Goal: Information Seeking & Learning: Learn about a topic

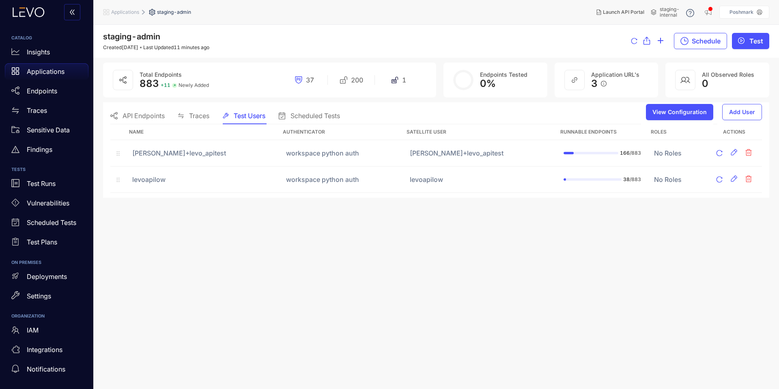
click at [63, 72] on p "Applications" at bounding box center [46, 71] width 38 height 7
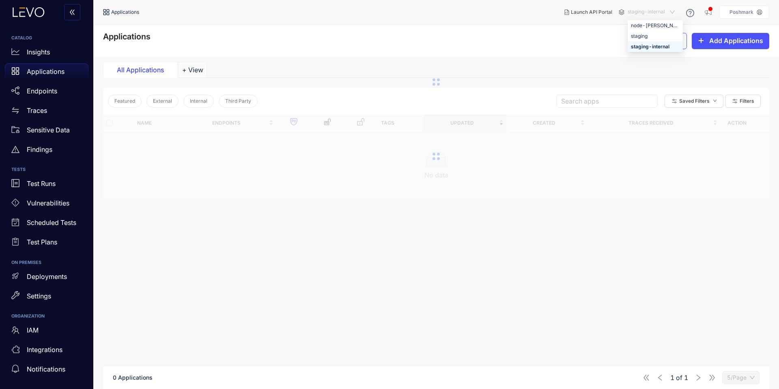
drag, startPoint x: 649, startPoint y: 15, endPoint x: 641, endPoint y: 19, distance: 9.1
click at [649, 15] on span "staging-internal" at bounding box center [652, 12] width 49 height 13
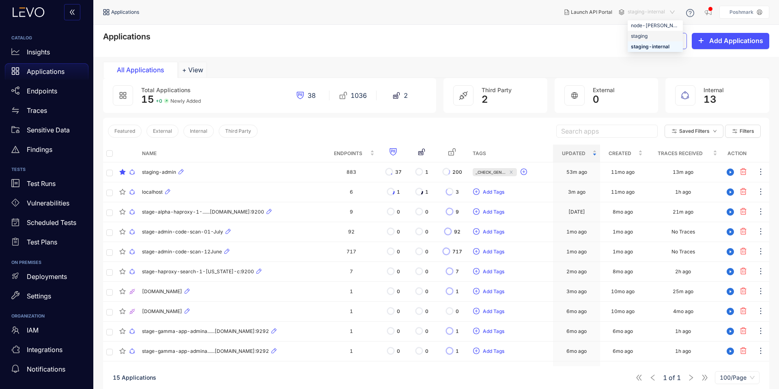
click at [638, 33] on div "staging" at bounding box center [655, 36] width 49 height 9
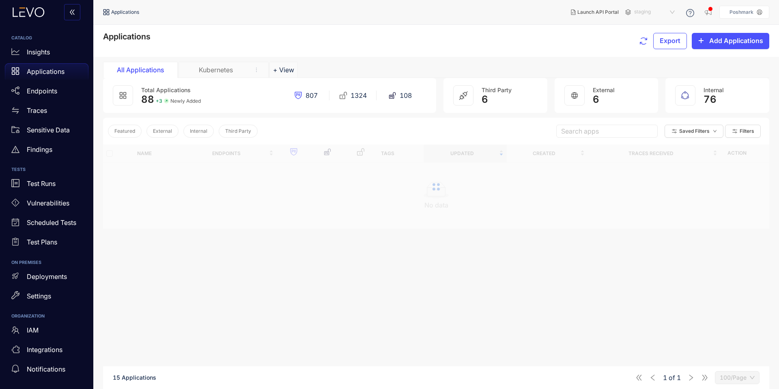
click at [644, 15] on span "staging" at bounding box center [655, 12] width 42 height 13
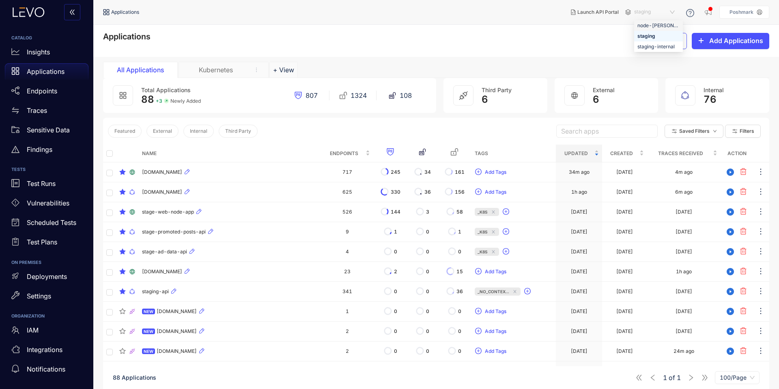
click at [647, 22] on div "node-[PERSON_NAME]" at bounding box center [659, 25] width 42 height 9
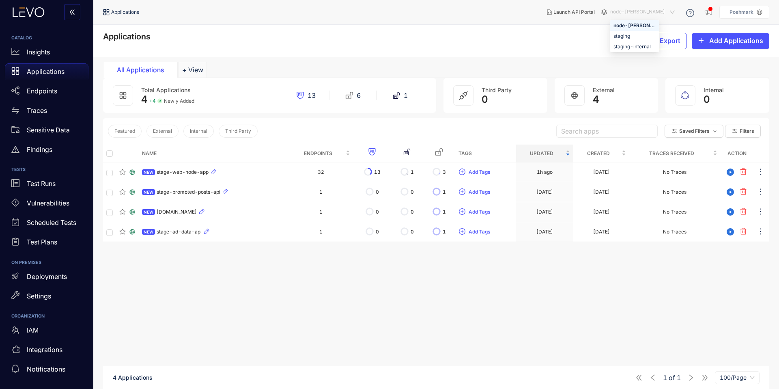
click at [638, 15] on span "node-[PERSON_NAME]" at bounding box center [643, 12] width 66 height 13
click at [562, 37] on div "Applications Export Add Applications" at bounding box center [436, 40] width 667 height 17
click at [640, 10] on span "node-[PERSON_NAME]" at bounding box center [643, 12] width 66 height 13
click at [646, 34] on div "staging" at bounding box center [635, 36] width 42 height 9
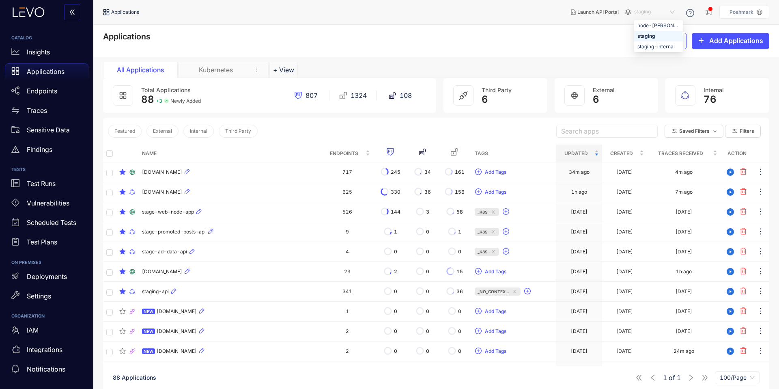
click at [656, 12] on span "staging" at bounding box center [655, 12] width 42 height 13
click at [663, 24] on div "node-[PERSON_NAME]" at bounding box center [659, 25] width 42 height 9
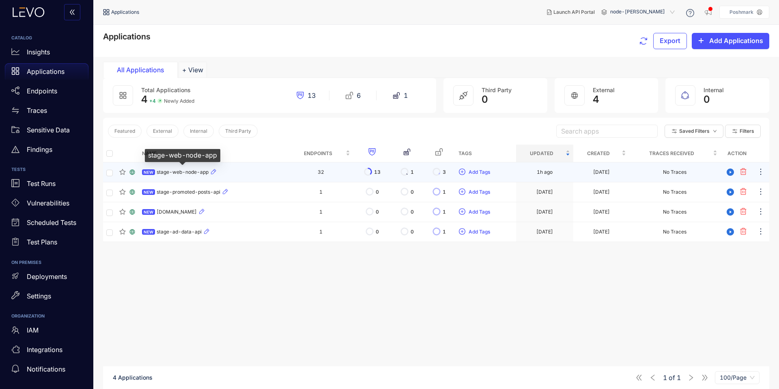
click at [197, 173] on span "stage-web-node-app" at bounding box center [183, 172] width 52 height 6
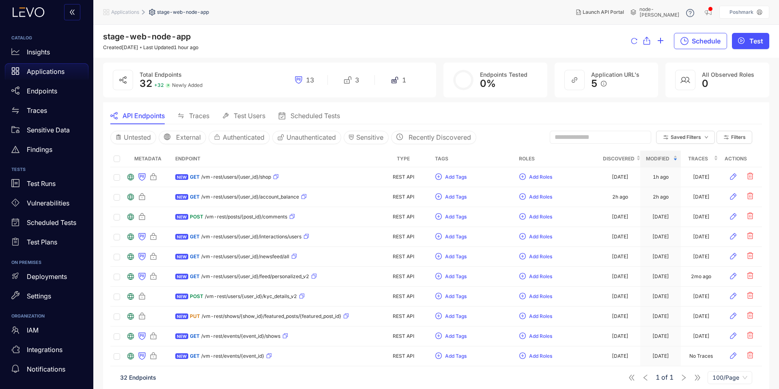
click at [636, 13] on icon at bounding box center [634, 12] width 6 height 6
click at [669, 13] on span "node-[PERSON_NAME]" at bounding box center [660, 11] width 40 height 11
click at [69, 58] on div "Insights" at bounding box center [47, 52] width 84 height 16
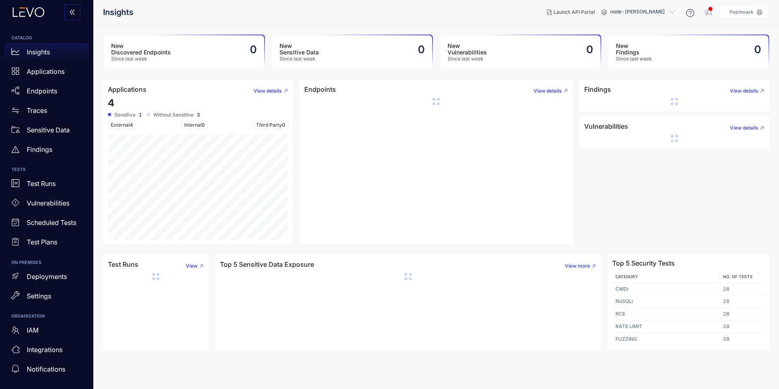
click at [637, 9] on span "node-[PERSON_NAME]" at bounding box center [643, 12] width 66 height 13
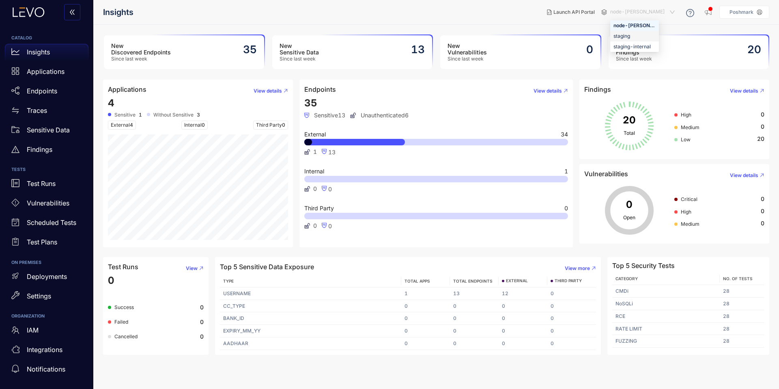
click at [641, 33] on div "staging" at bounding box center [635, 36] width 42 height 9
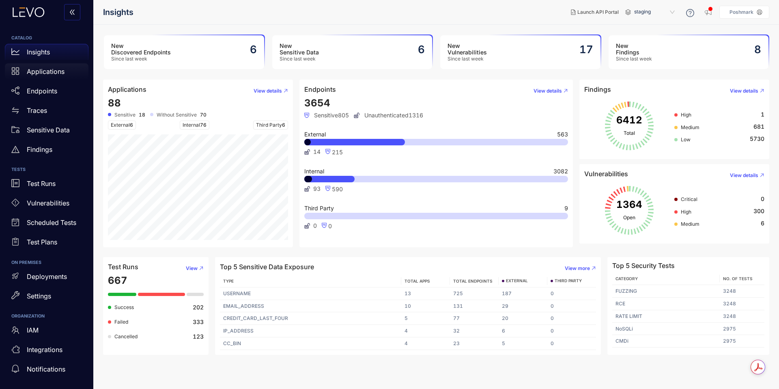
click at [48, 71] on p "Applications" at bounding box center [46, 71] width 38 height 7
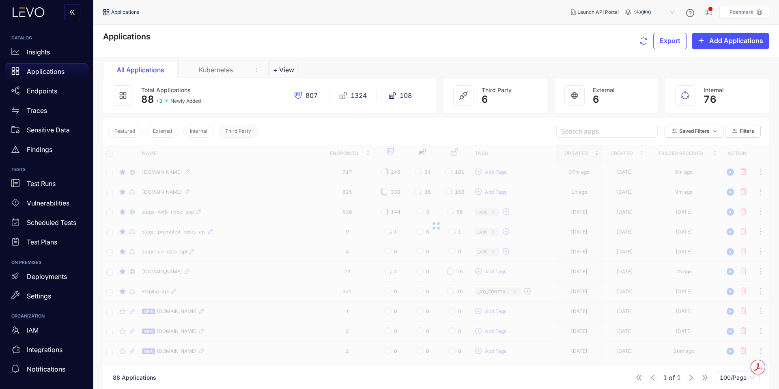
click at [248, 132] on span "Third Party" at bounding box center [238, 131] width 26 height 6
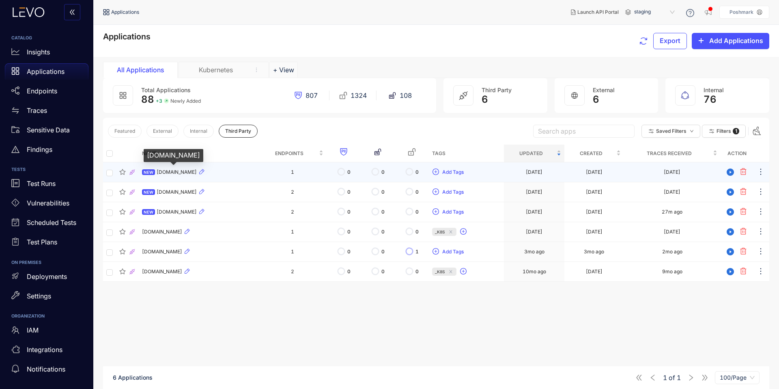
click at [197, 171] on span "[DOMAIN_NAME]" at bounding box center [177, 172] width 40 height 6
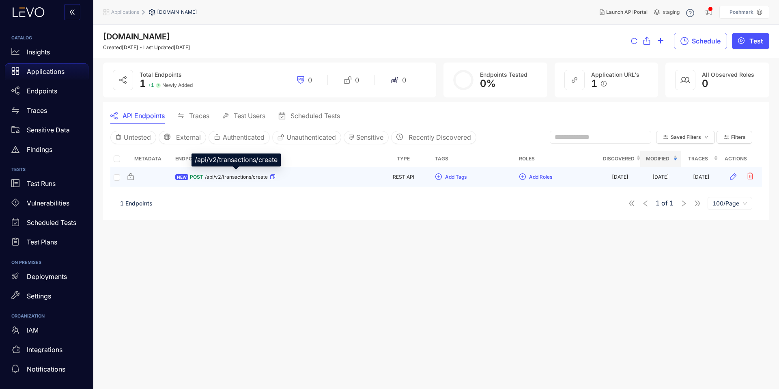
click at [227, 178] on span "/api/v2/transactions/create" at bounding box center [236, 177] width 63 height 6
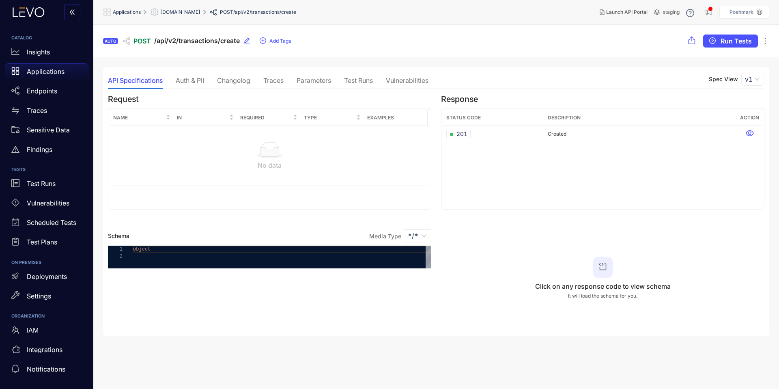
click at [275, 83] on div "Traces" at bounding box center [273, 80] width 20 height 7
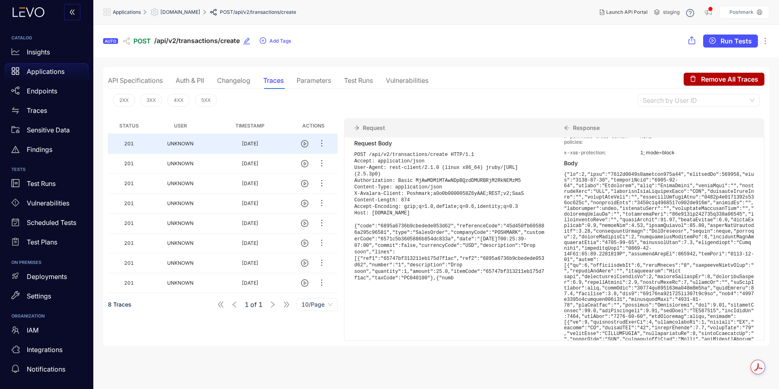
scroll to position [213, 0]
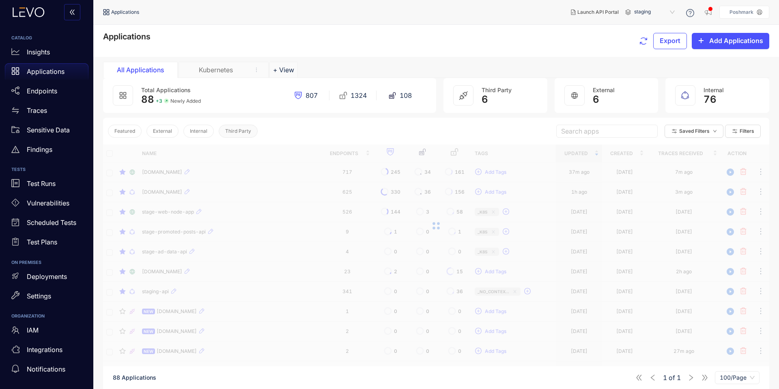
click at [237, 125] on button "Third Party" at bounding box center [238, 131] width 39 height 13
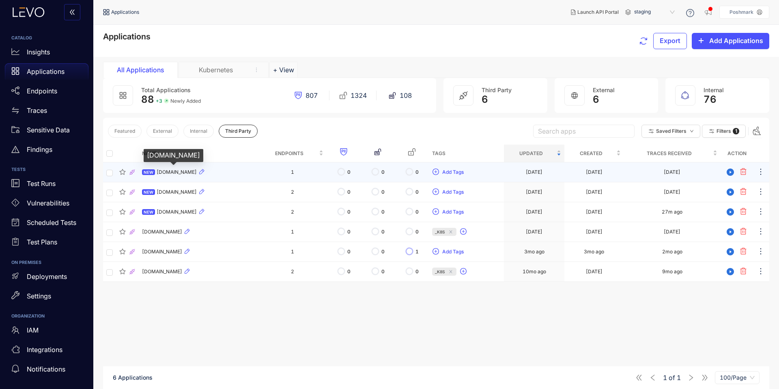
drag, startPoint x: 158, startPoint y: 172, endPoint x: 207, endPoint y: 171, distance: 49.1
click at [197, 171] on span "[DOMAIN_NAME]" at bounding box center [177, 172] width 40 height 6
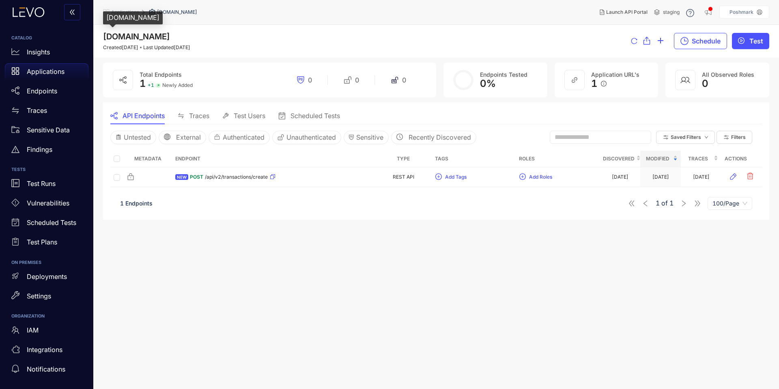
drag, startPoint x: 197, startPoint y: 34, endPoint x: 112, endPoint y: 33, distance: 84.8
click at [112, 33] on span "[DOMAIN_NAME]" at bounding box center [136, 37] width 67 height 10
drag, startPoint x: 211, startPoint y: 36, endPoint x: 104, endPoint y: 36, distance: 107.6
click at [104, 36] on div "[DOMAIN_NAME] Created [DATE] Last Updated [DATE] Schedule Test" at bounding box center [436, 41] width 667 height 18
copy span "[DOMAIN_NAME]"
